Goal: Information Seeking & Learning: Learn about a topic

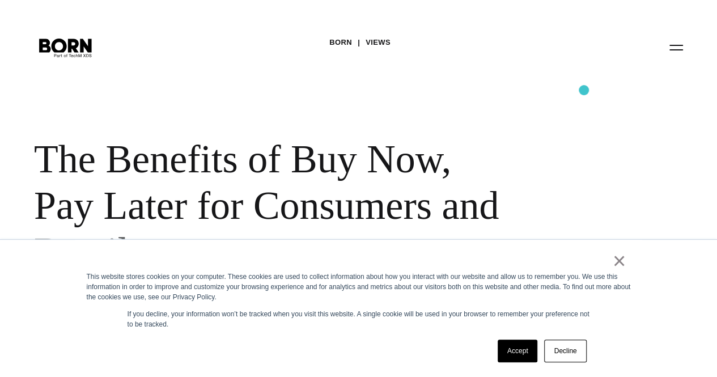
click at [584, 90] on div "BORN Views The Benefits of Buy Now, Pay Later for Consumers and Retailers Buy n…" at bounding box center [358, 178] width 717 height 356
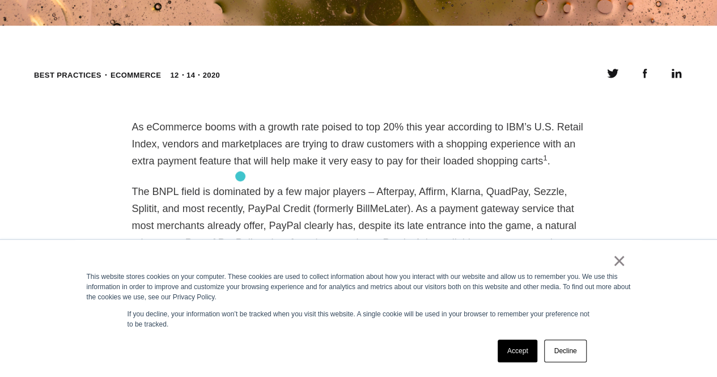
scroll to position [793, 0]
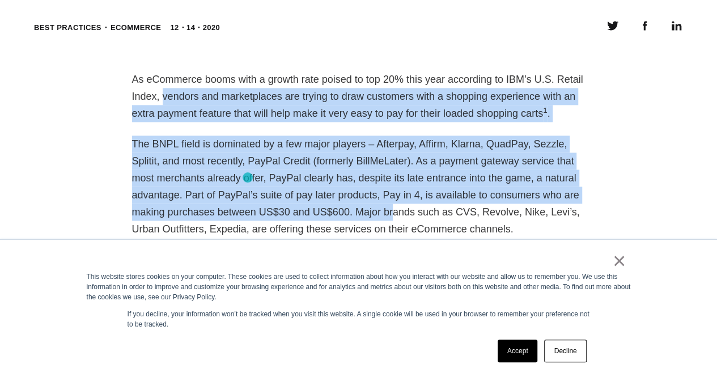
drag, startPoint x: 123, startPoint y: 79, endPoint x: 255, endPoint y: 182, distance: 167.5
click at [269, 173] on p "The BNPL field is dominated by a few major players – Afterpay, Affirm, Klarna, …" at bounding box center [358, 186] width 453 height 102
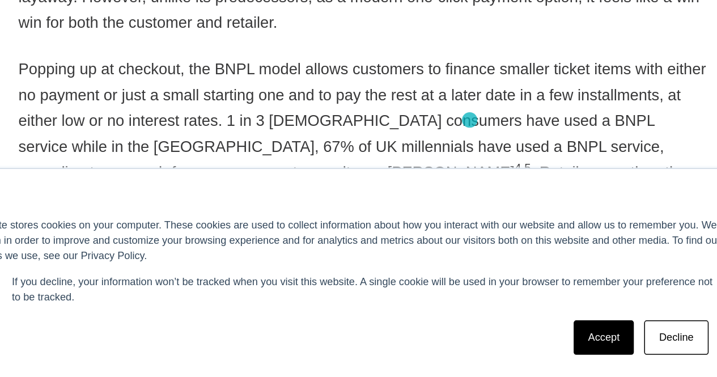
scroll to position [1047, 0]
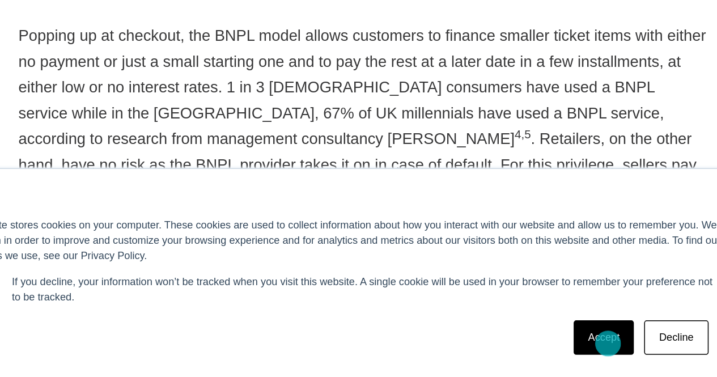
click at [520, 355] on link "Accept" at bounding box center [517, 350] width 40 height 23
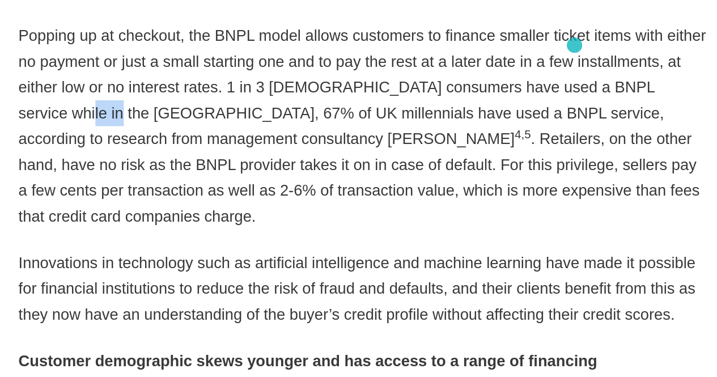
drag, startPoint x: 498, startPoint y: 158, endPoint x: 517, endPoint y: 169, distance: 22.3
click at [517, 169] on p "Popping up at checkout, the BNPL model allows customers to finance smaller tick…" at bounding box center [358, 211] width 453 height 136
click at [529, 205] on p "Popping up at checkout, the BNPL model allows customers to finance smaller tick…" at bounding box center [358, 211] width 453 height 136
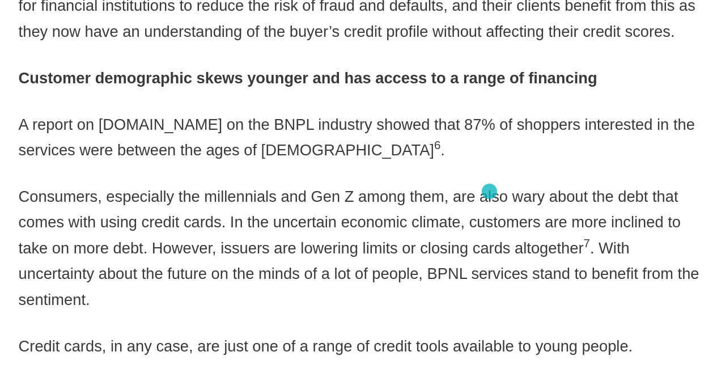
scroll to position [1234, 0]
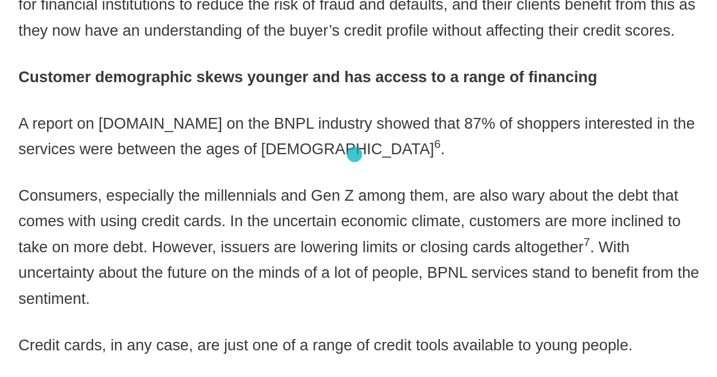
click at [332, 249] on p "Consumers, especially the millennials and Gen Z among them, are also wary about…" at bounding box center [358, 291] width 453 height 85
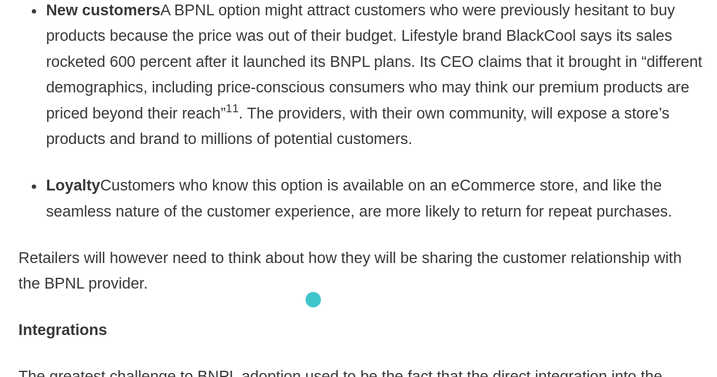
scroll to position [1981, 0]
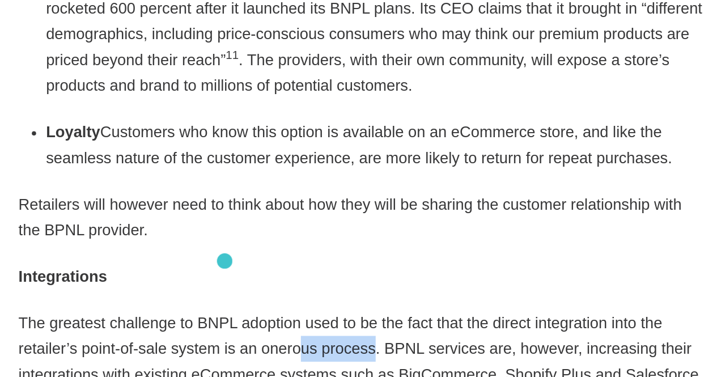
drag, startPoint x: 267, startPoint y: 300, endPoint x: 311, endPoint y: 308, distance: 44.2
click at [311, 333] on p "The greatest challenge to BNPL adoption used to be the fact that the direct int…" at bounding box center [358, 367] width 453 height 68
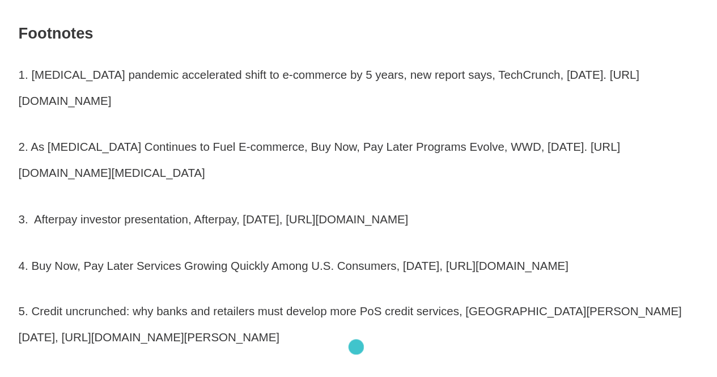
scroll to position [2579, 0]
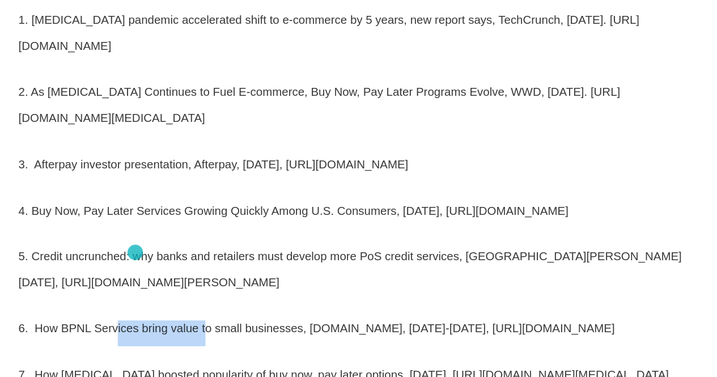
drag, startPoint x: 208, startPoint y: 295, endPoint x: 249, endPoint y: 294, distance: 40.8
click at [249, 339] on p "6. How BPNL Services bring value to small businesses, [DOMAIN_NAME], [DATE]-[DA…" at bounding box center [358, 347] width 453 height 17
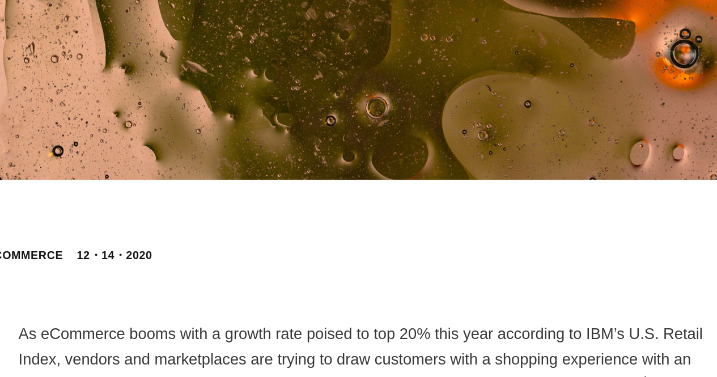
scroll to position [598, 0]
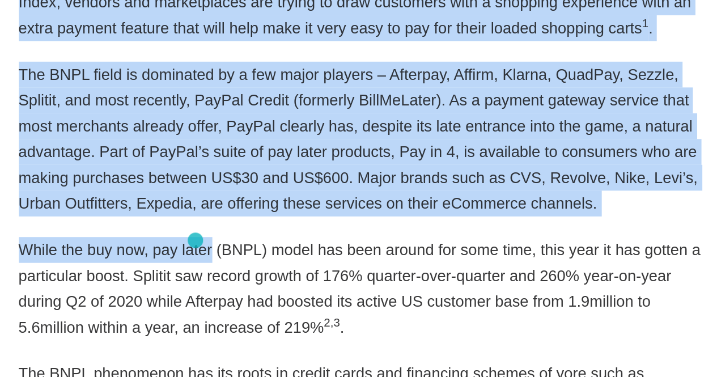
drag, startPoint x: 132, startPoint y: 252, endPoint x: 269, endPoint y: 293, distance: 142.7
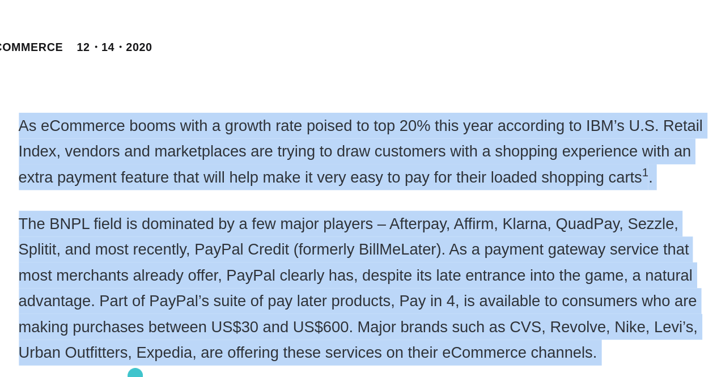
scroll to position [709, 0]
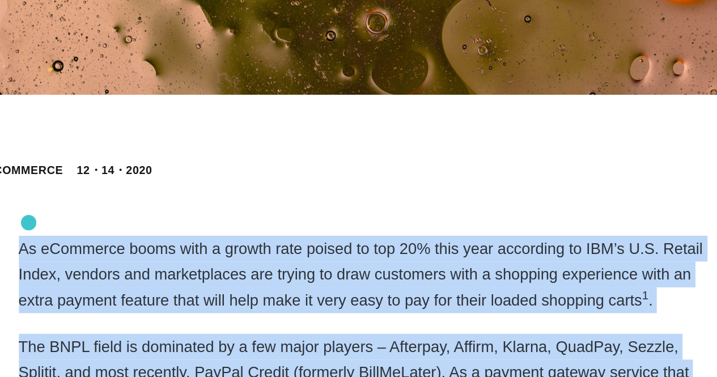
click at [138, 155] on p "As eCommerce booms with a growth rate poised to top 20% this year according to …" at bounding box center [358, 180] width 453 height 51
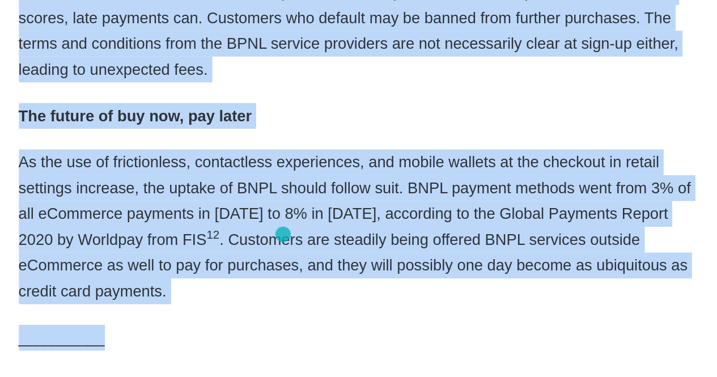
scroll to position [2315, 0]
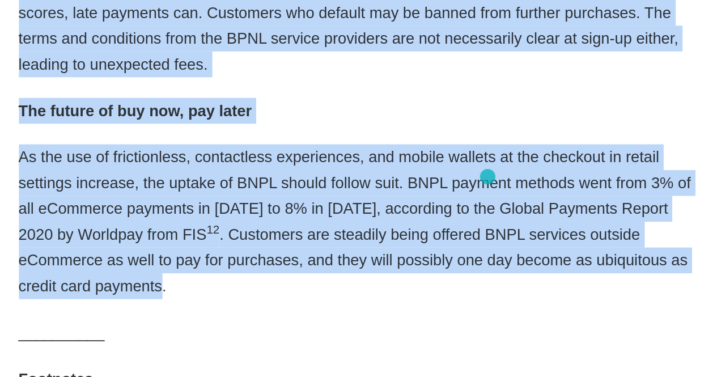
drag, startPoint x: 134, startPoint y: 140, endPoint x: 441, endPoint y: 245, distance: 324.4
copy div "Lo iPsumdolo sitam cons a elitse doei tempor in utl 66% etdo magn aliquaeni ad …"
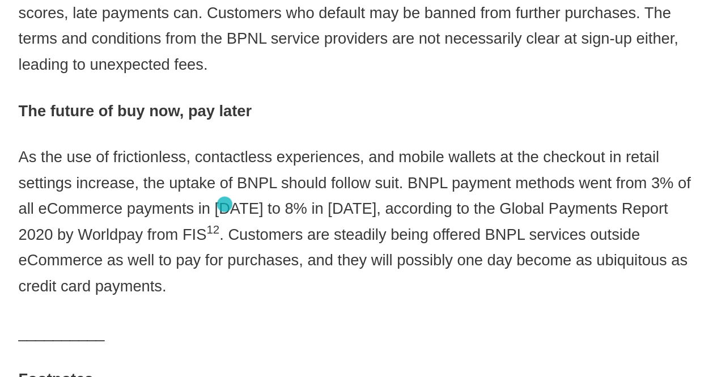
click at [267, 339] on p "__________" at bounding box center [358, 347] width 453 height 17
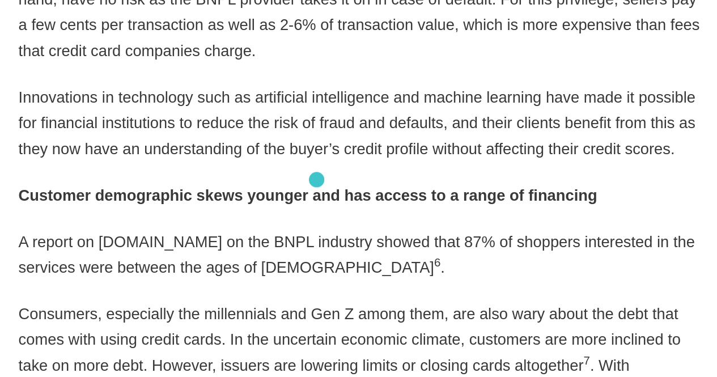
scroll to position [1231, 0]
